Goal: Information Seeking & Learning: Learn about a topic

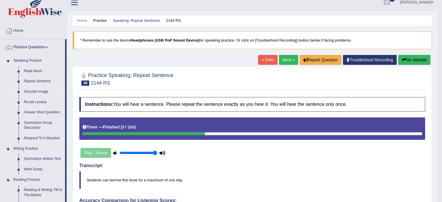
click at [40, 88] on link "Describe Image" at bounding box center [43, 92] width 44 height 10
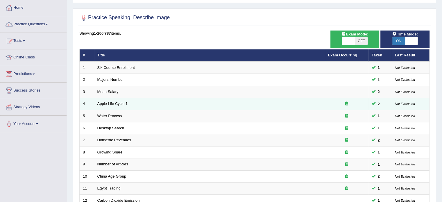
scroll to position [29, 0]
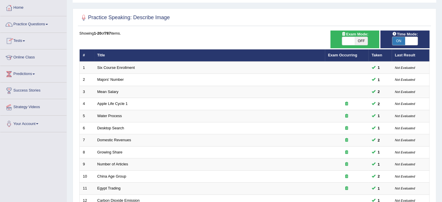
click at [31, 39] on link "Tests" at bounding box center [33, 40] width 66 height 15
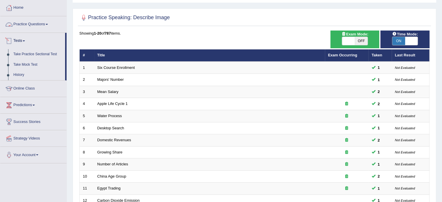
click at [37, 26] on link "Practice Questions" at bounding box center [33, 23] width 66 height 15
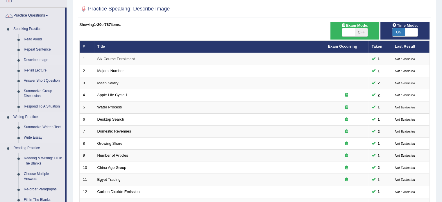
scroll to position [0, 0]
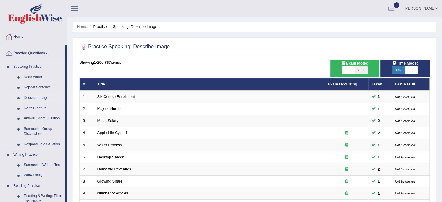
click at [30, 98] on link "Describe Image" at bounding box center [43, 98] width 44 height 10
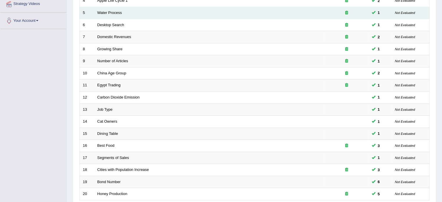
scroll to position [181, 0]
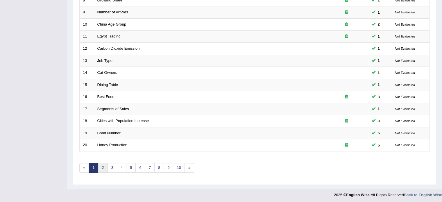
click at [103, 165] on link "2" at bounding box center [103, 168] width 10 height 10
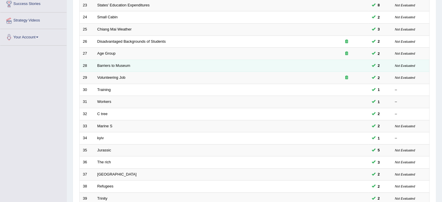
scroll to position [181, 0]
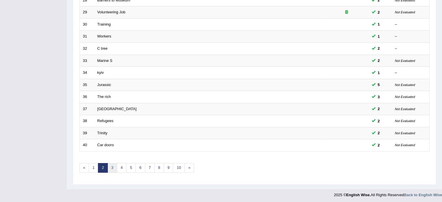
click at [108, 164] on link "3" at bounding box center [112, 168] width 10 height 10
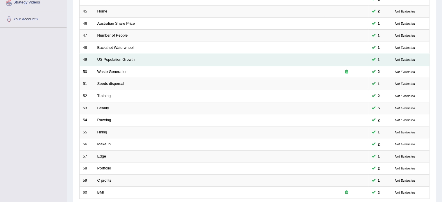
scroll to position [181, 0]
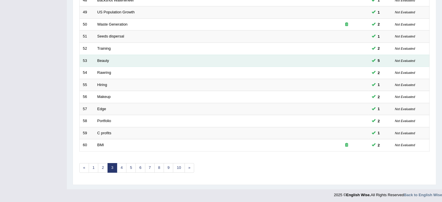
click at [410, 59] on small "Not Evaluated" at bounding box center [405, 60] width 20 height 3
click at [146, 60] on td "Beauty" at bounding box center [209, 61] width 231 height 12
click at [101, 60] on link "Beauty" at bounding box center [103, 60] width 12 height 4
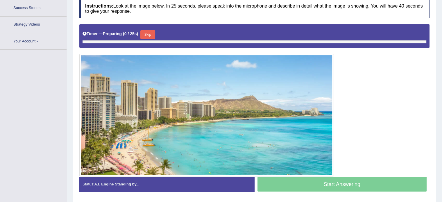
scroll to position [130, 0]
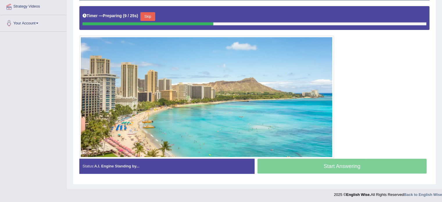
click at [309, 164] on div "Start Answering" at bounding box center [342, 167] width 175 height 16
click at [151, 16] on button "Skip" at bounding box center [150, 16] width 15 height 9
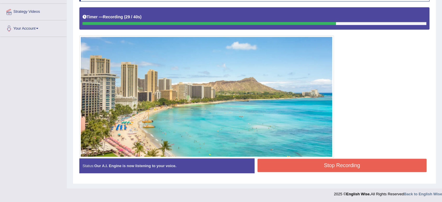
click at [304, 166] on button "Stop Recording" at bounding box center [341, 165] width 169 height 13
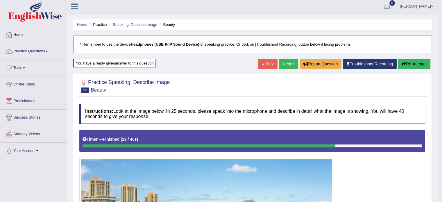
scroll to position [0, 0]
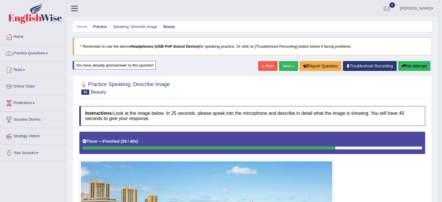
click at [283, 61] on link "Next »" at bounding box center [288, 66] width 19 height 10
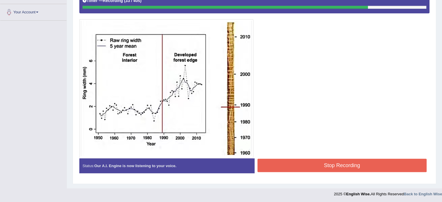
scroll to position [139, 0]
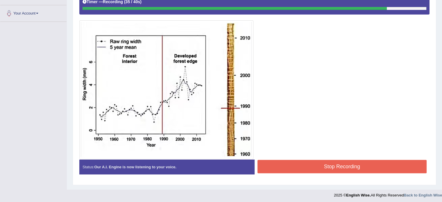
click at [273, 169] on button "Stop Recording" at bounding box center [341, 166] width 169 height 13
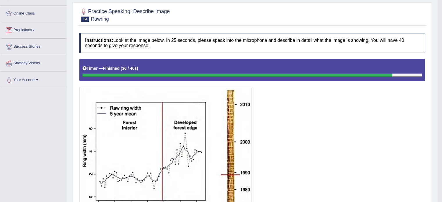
scroll to position [0, 0]
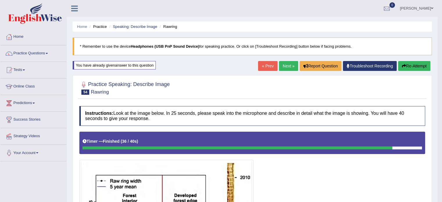
click at [280, 63] on link "Next »" at bounding box center [288, 66] width 19 height 10
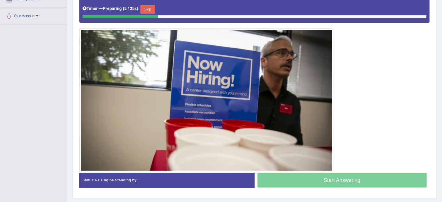
scroll to position [132, 0]
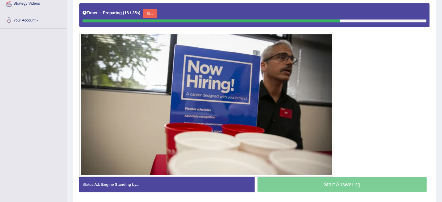
click at [151, 12] on button "Skip" at bounding box center [150, 13] width 15 height 9
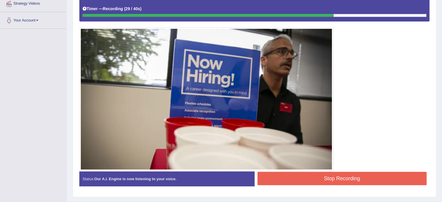
click at [343, 178] on button "Stop Recording" at bounding box center [341, 178] width 169 height 13
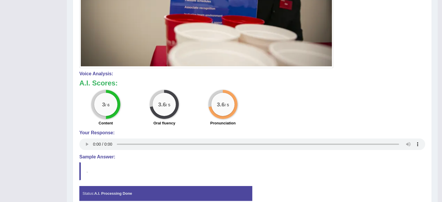
scroll to position [263, 0]
